Goal: Find specific page/section: Find specific page/section

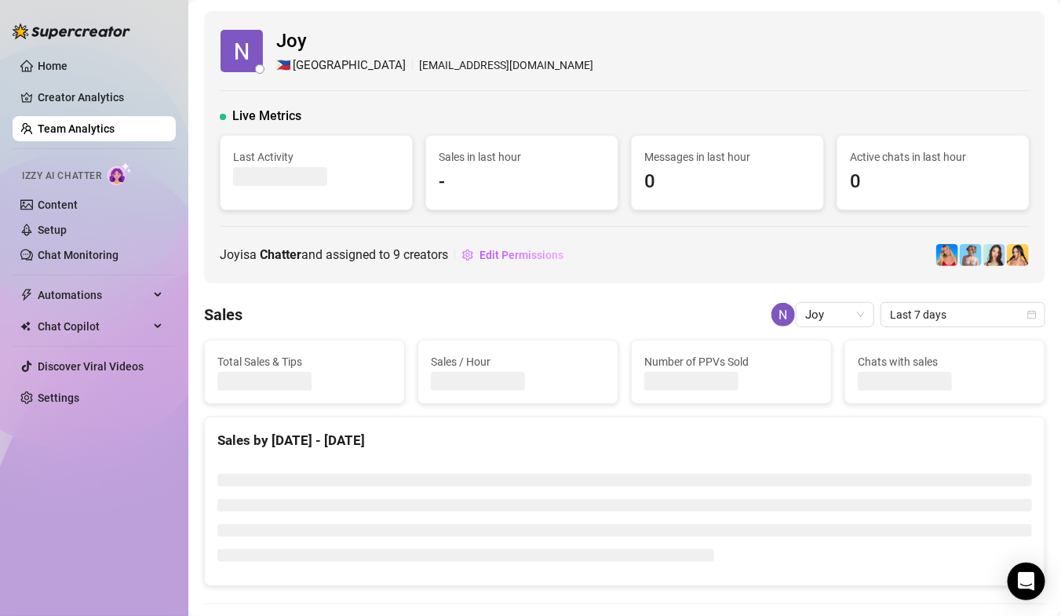
click at [58, 127] on link "Team Analytics" at bounding box center [76, 128] width 77 height 13
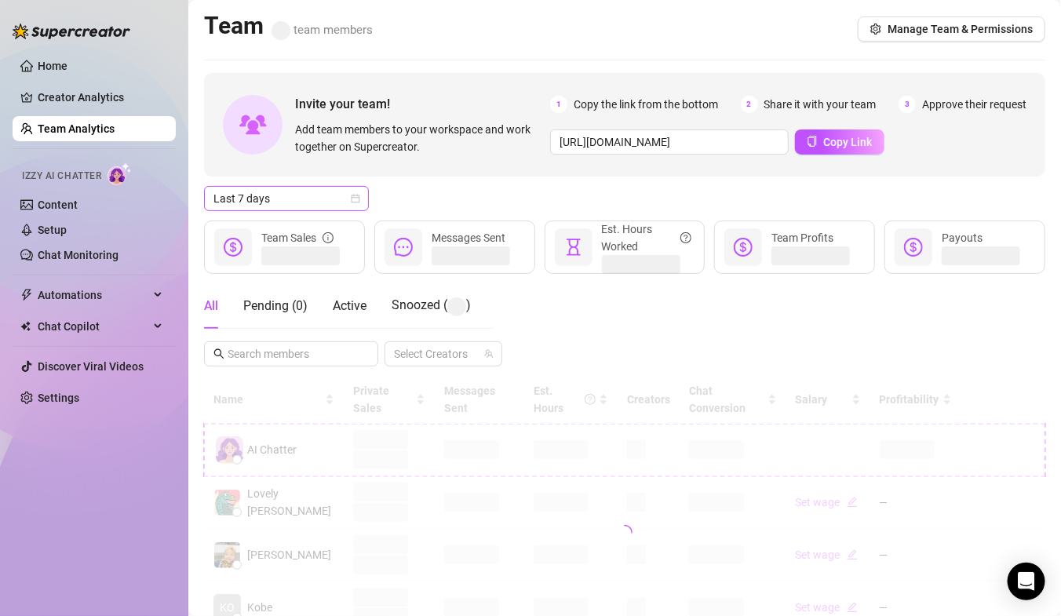
click at [273, 196] on span "Last 7 days" at bounding box center [286, 199] width 146 height 24
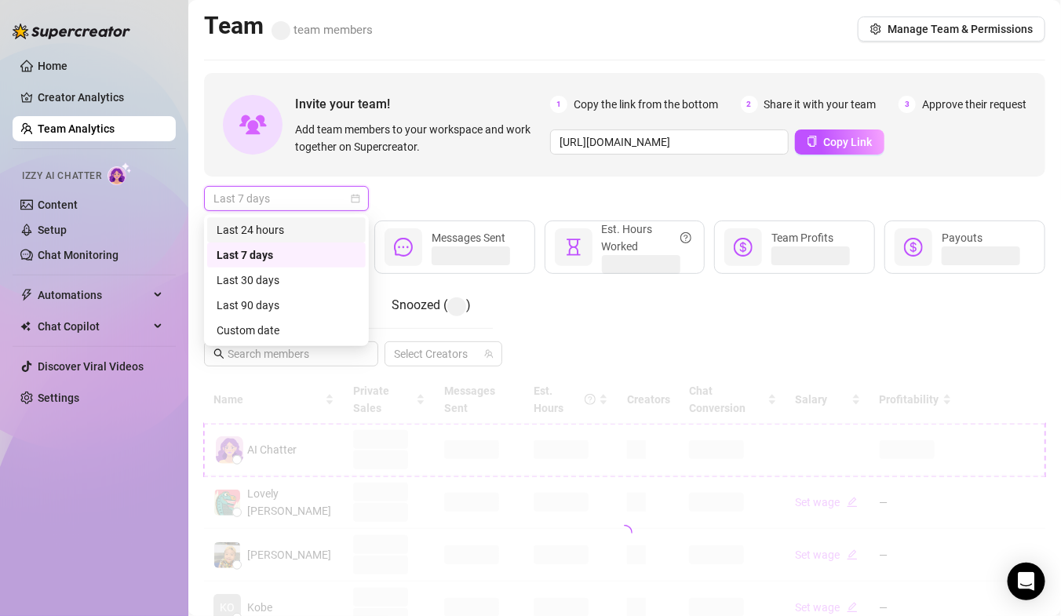
click at [269, 223] on div "Last 24 hours" at bounding box center [287, 229] width 140 height 17
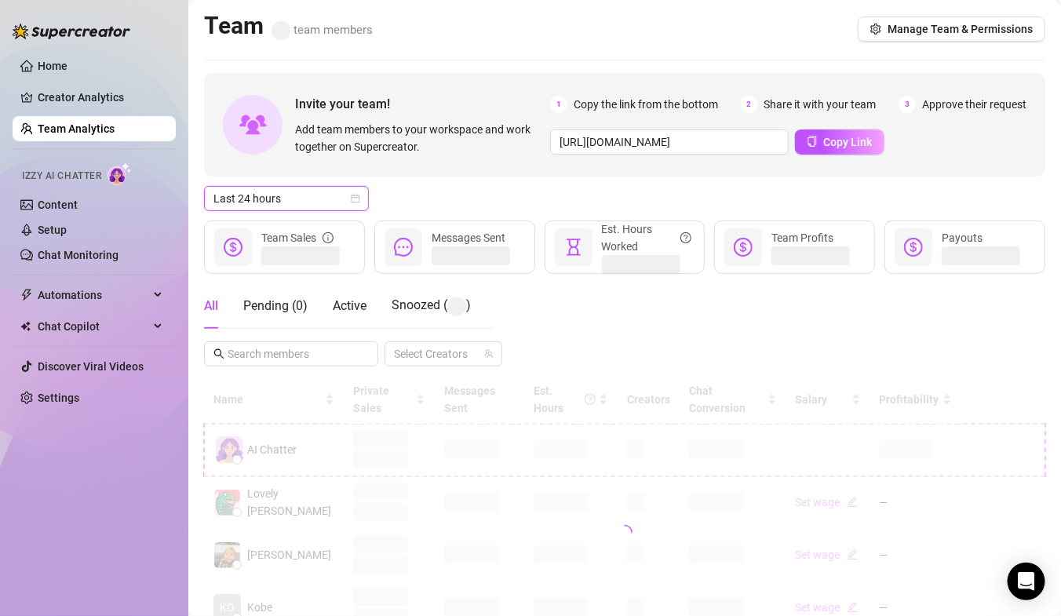
click at [276, 200] on span "Last 24 hours" at bounding box center [286, 199] width 146 height 24
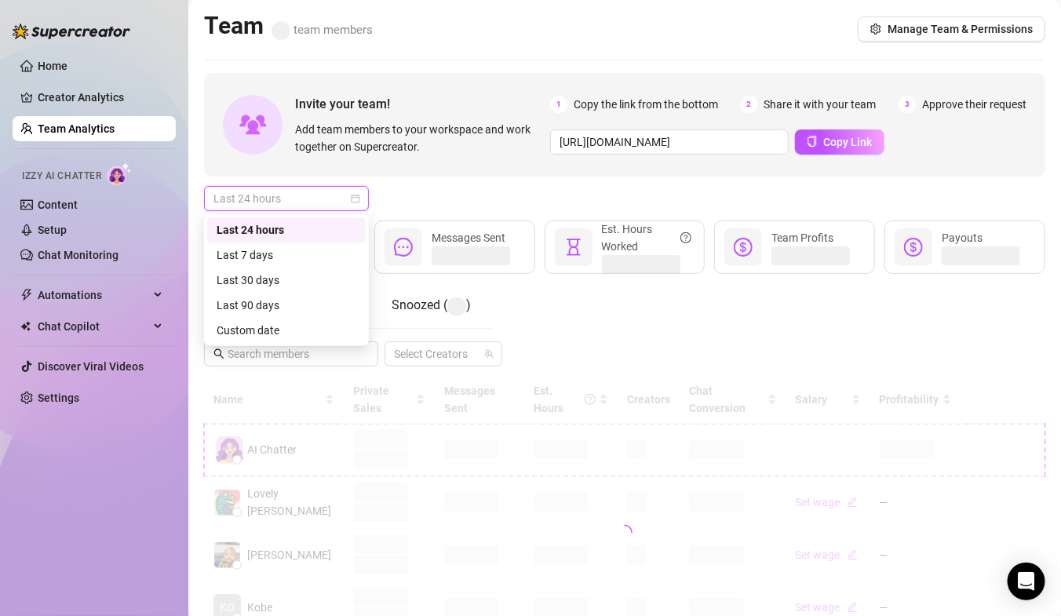
click at [296, 228] on div "Last 24 hours" at bounding box center [287, 229] width 140 height 17
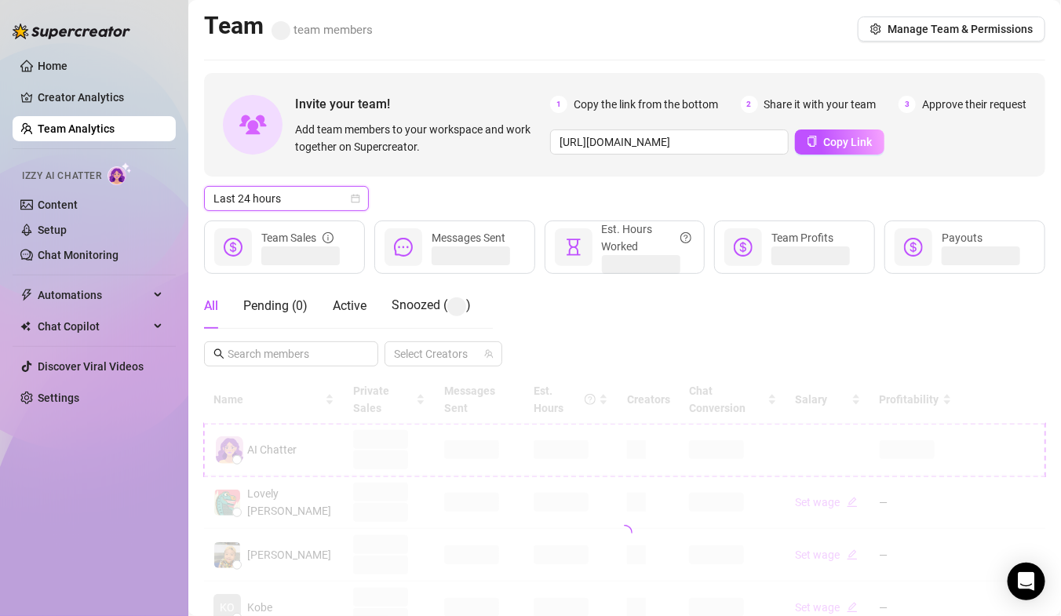
click at [429, 183] on div "Invite your team! Add team members to your workspace and work together on Super…" at bounding box center [624, 533] width 841 height 920
click at [275, 354] on input "text" at bounding box center [292, 353] width 129 height 17
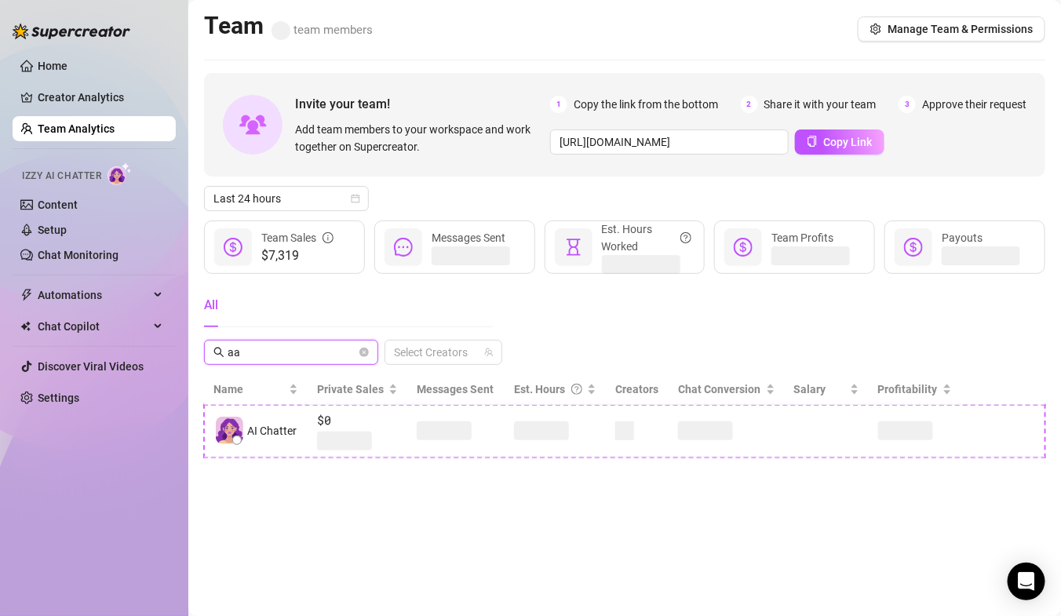
type input "a"
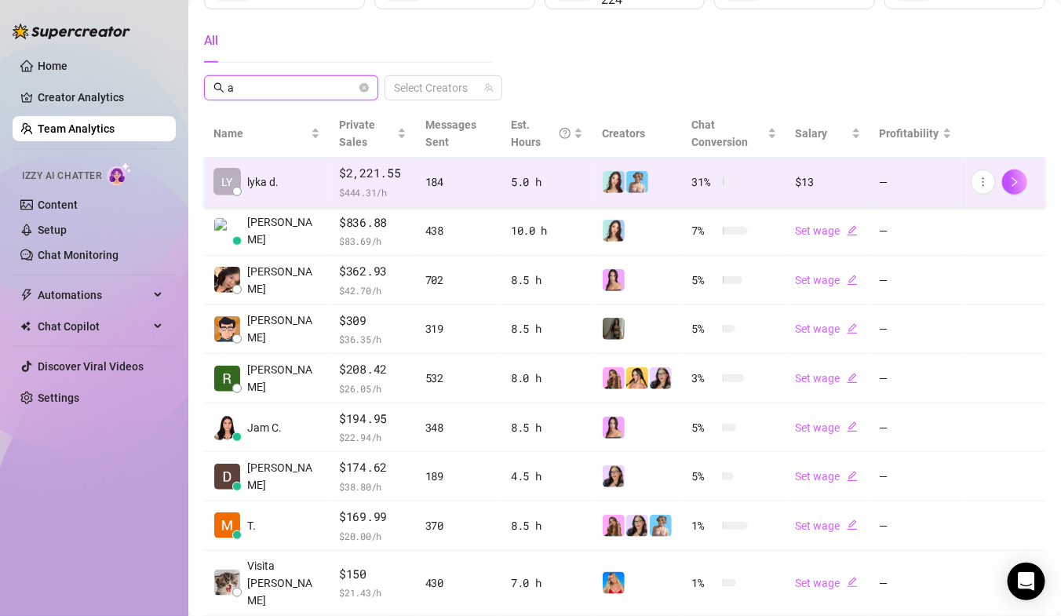
scroll to position [257, 0]
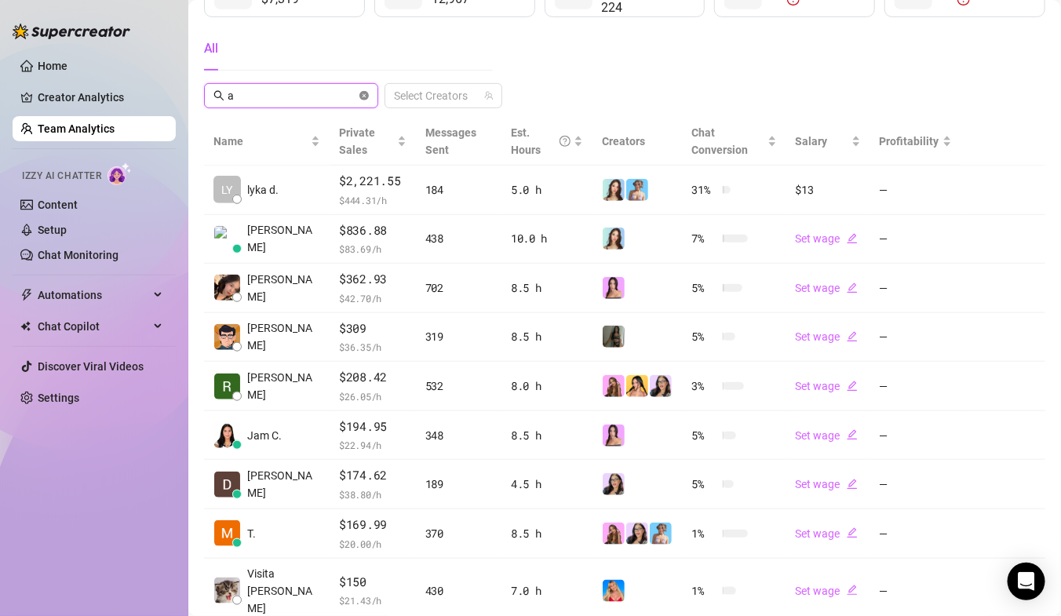
click at [368, 97] on icon "close-circle" at bounding box center [363, 95] width 9 height 9
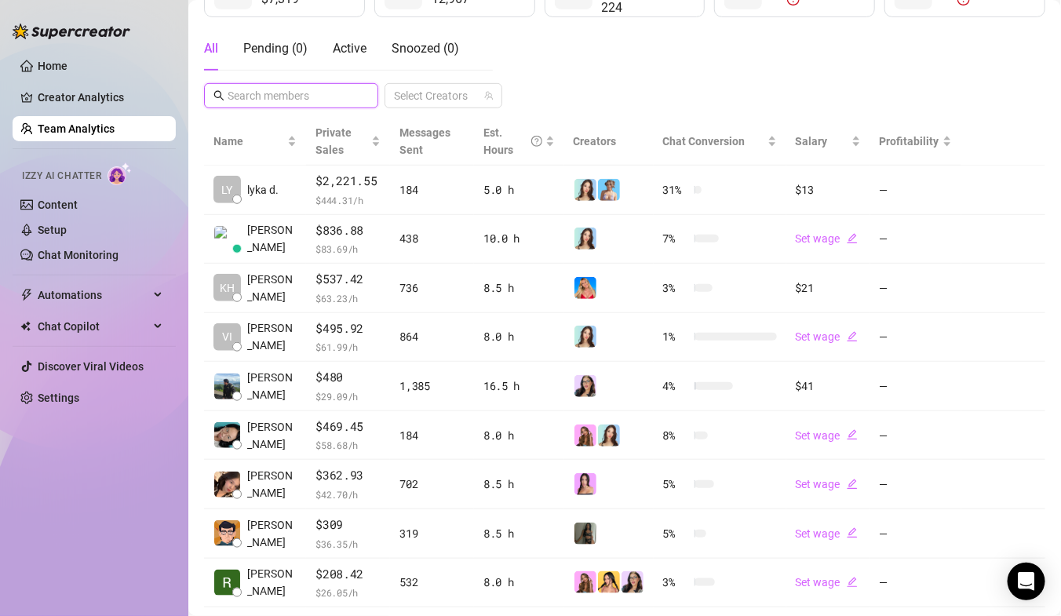
click at [268, 101] on input "text" at bounding box center [292, 95] width 129 height 17
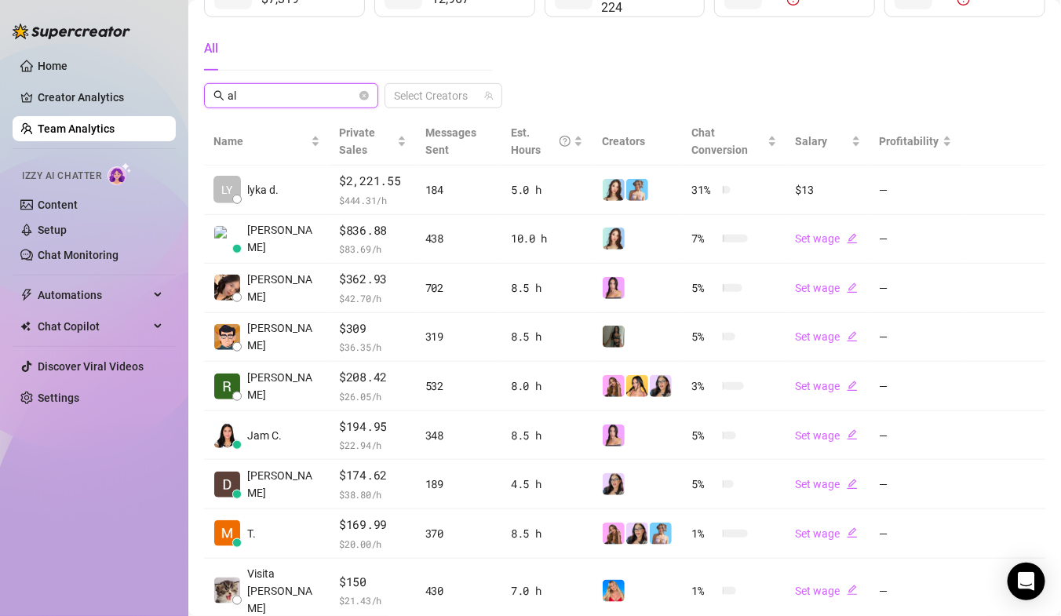
scroll to position [119, 0]
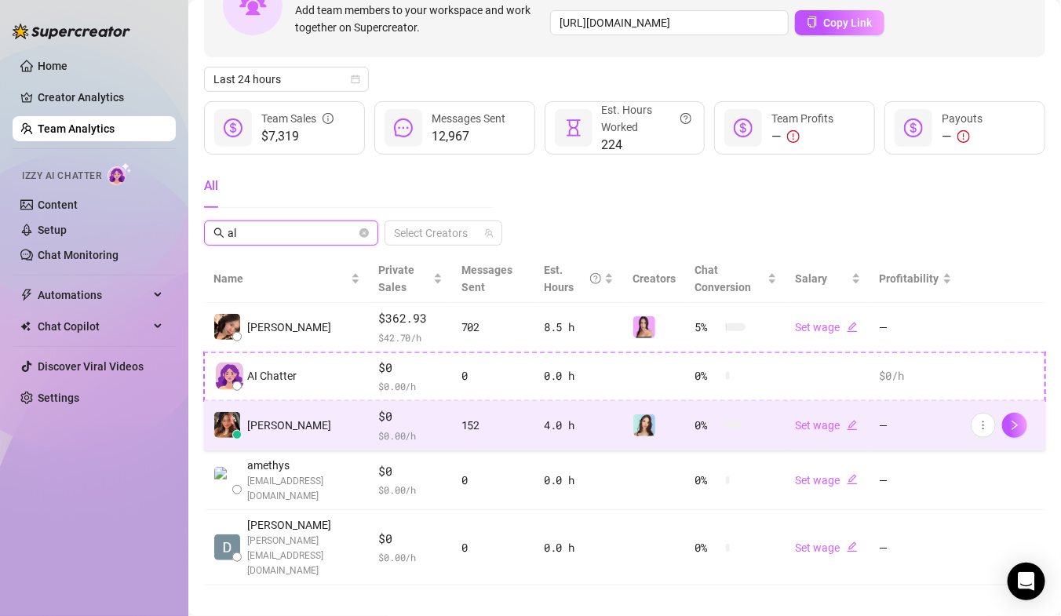
type input "al"
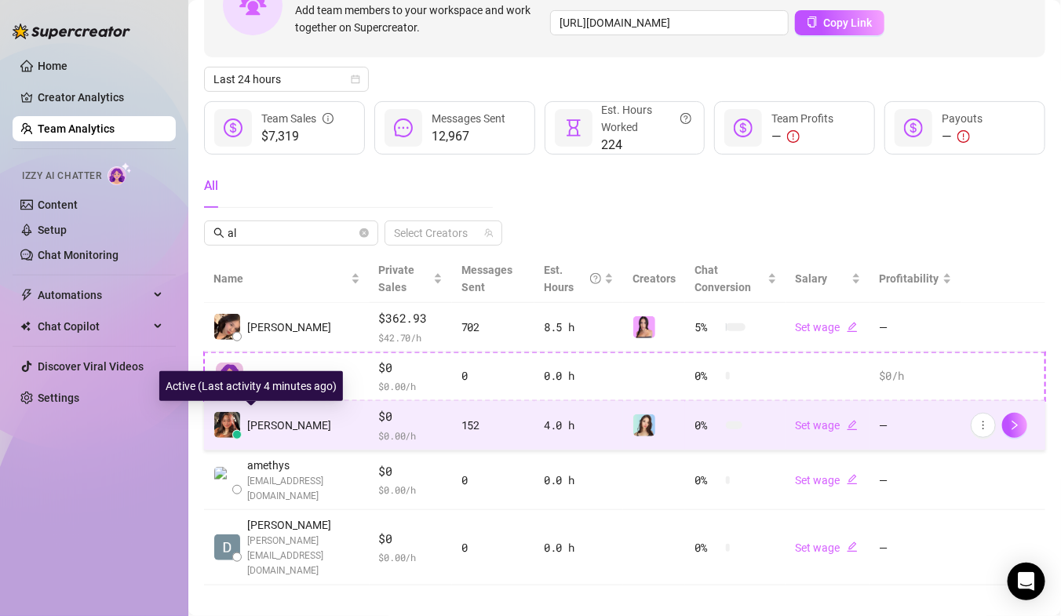
click at [279, 423] on span "[PERSON_NAME]" at bounding box center [289, 425] width 84 height 17
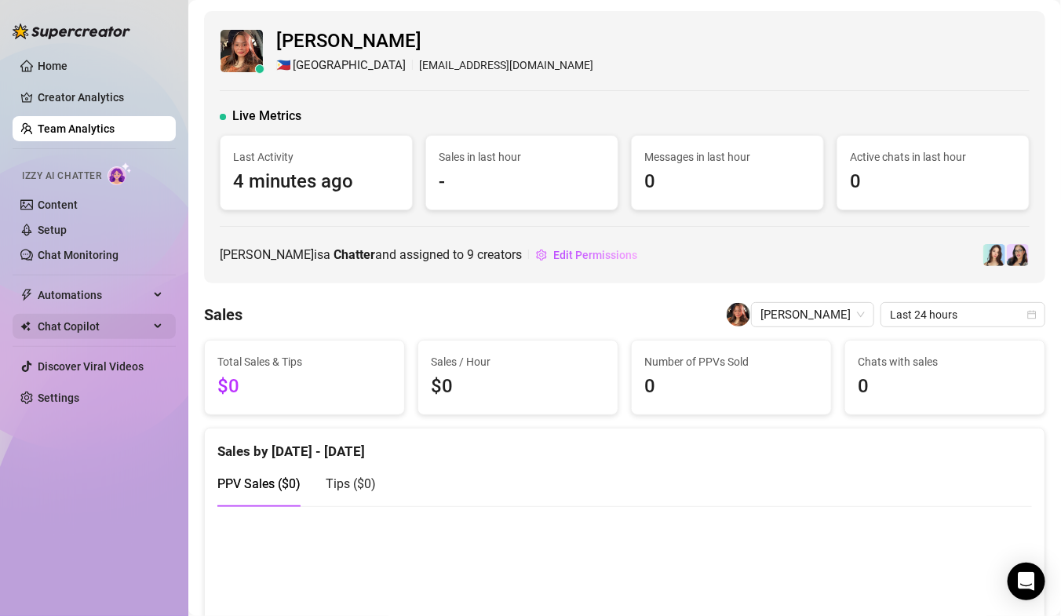
click at [129, 314] on span "Chat Copilot" at bounding box center [93, 326] width 111 height 25
